Goal: Information Seeking & Learning: Check status

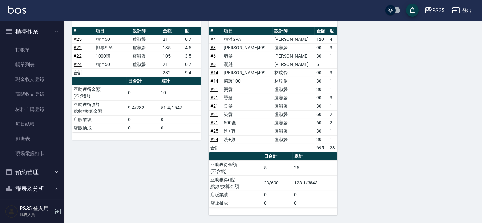
scroll to position [178, 0]
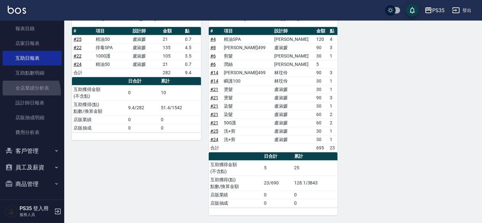
drag, startPoint x: 0, startPoint y: 0, endPoint x: 331, endPoint y: 113, distance: 350.0
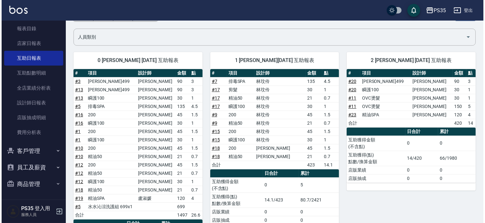
scroll to position [0, 0]
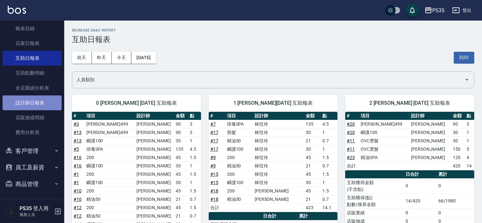
click at [31, 104] on link "設計師日報表" at bounding box center [32, 102] width 59 height 15
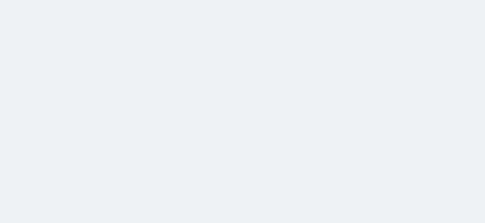
click at [95, 0] on html at bounding box center [242, 0] width 485 height 0
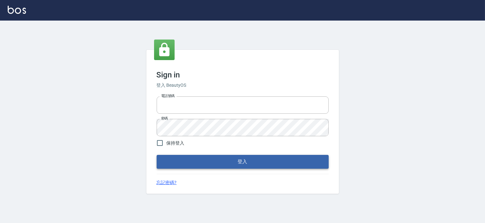
type input "037465197"
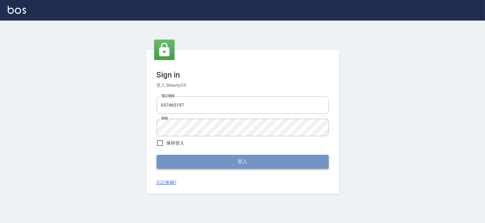
click at [245, 161] on button "登入" at bounding box center [243, 161] width 172 height 13
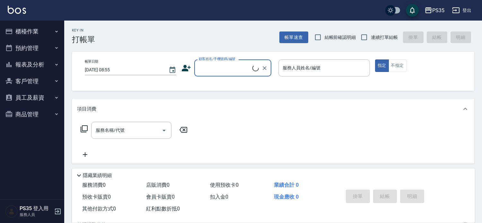
click at [43, 64] on button "報表及分析" at bounding box center [32, 64] width 59 height 17
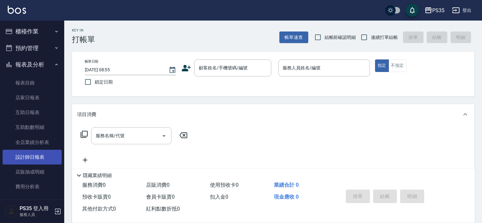
click at [40, 161] on link "設計師日報表" at bounding box center [32, 157] width 59 height 15
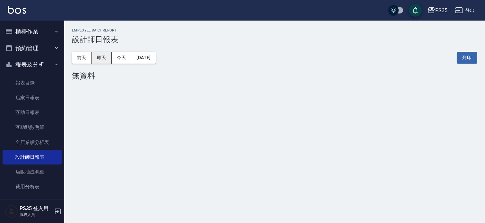
click at [100, 57] on button "昨天" at bounding box center [102, 58] width 20 height 12
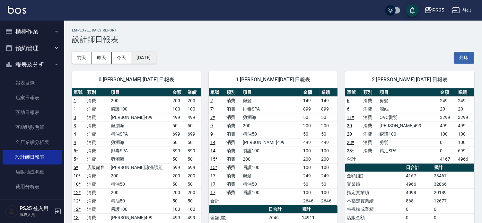
click at [154, 59] on button "[DATE]" at bounding box center [143, 58] width 24 height 12
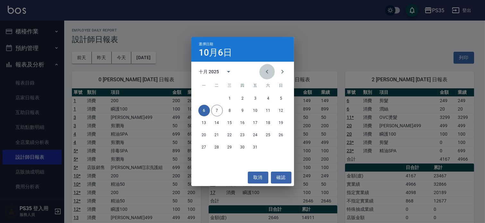
click at [265, 72] on icon "Previous month" at bounding box center [267, 72] width 8 height 8
click at [270, 97] on button "6" at bounding box center [269, 98] width 12 height 12
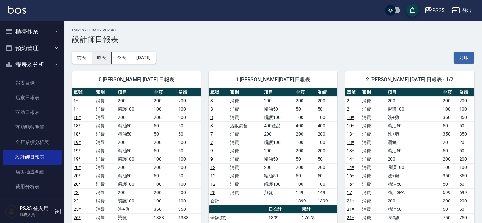
click at [98, 54] on button "昨天" at bounding box center [102, 58] width 20 height 12
